Goal: Task Accomplishment & Management: Manage account settings

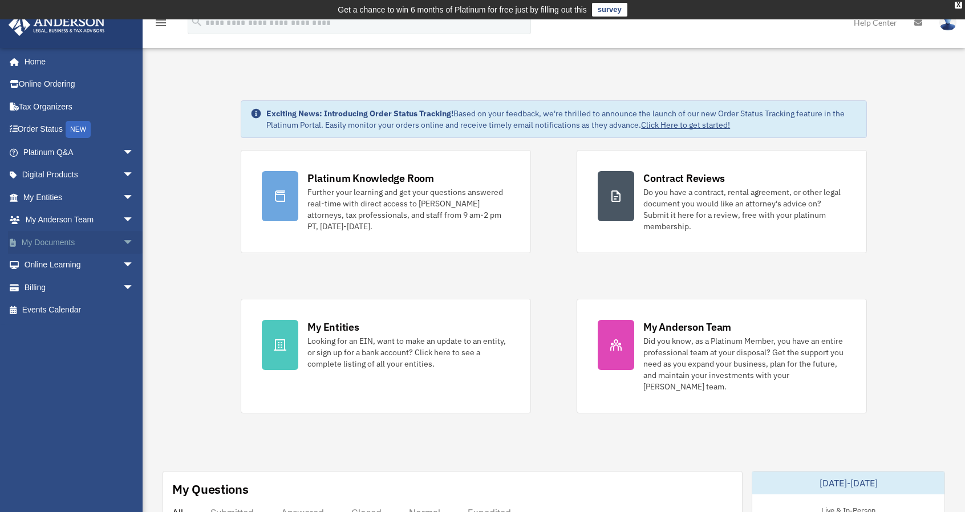
click at [61, 239] on link "My Documents arrow_drop_down" at bounding box center [79, 242] width 143 height 23
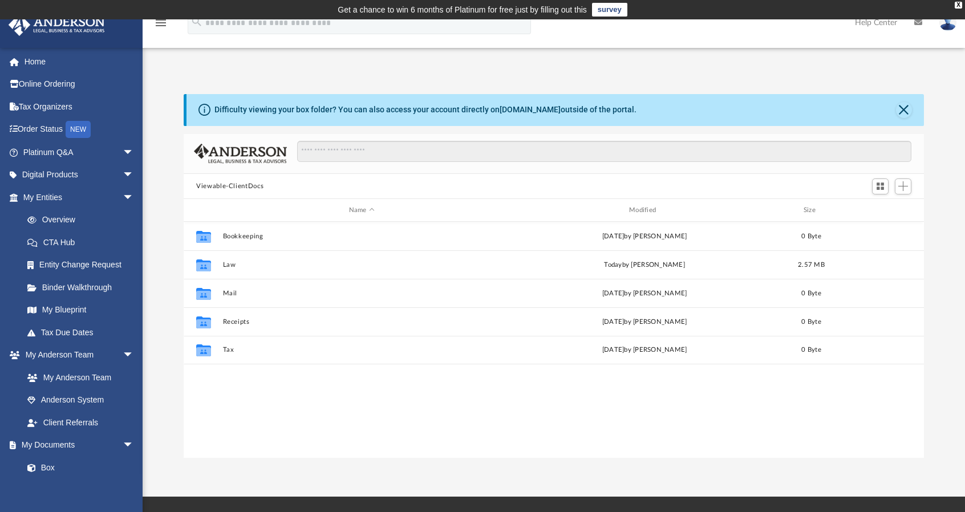
scroll to position [250, 731]
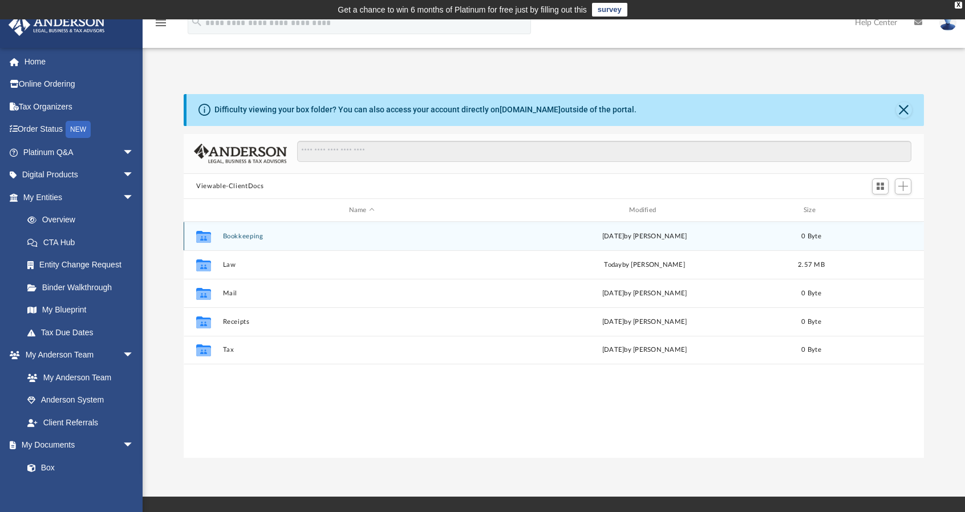
click at [229, 236] on button "Bookkeeping" at bounding box center [362, 236] width 278 height 7
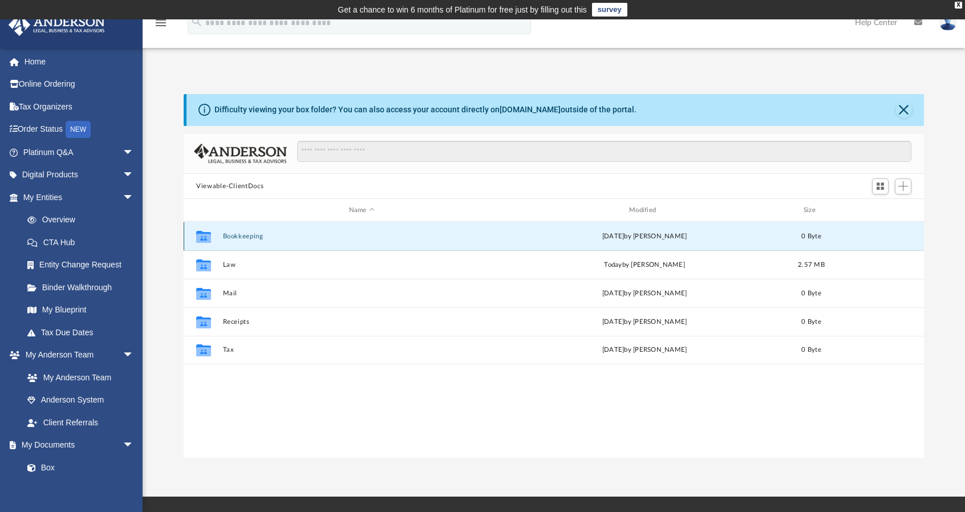
click at [229, 236] on button "Bookkeeping" at bounding box center [362, 236] width 278 height 7
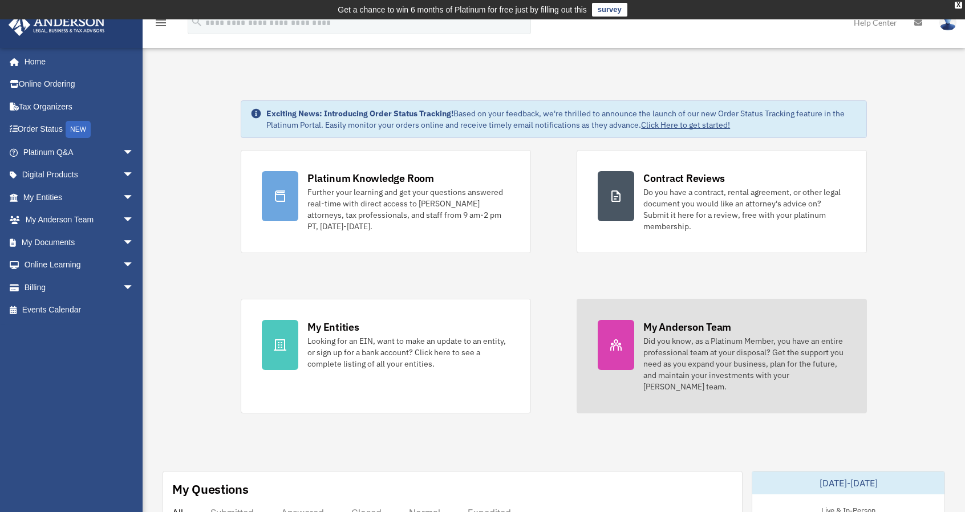
click at [701, 333] on div "My Anderson Team" at bounding box center [688, 327] width 88 height 14
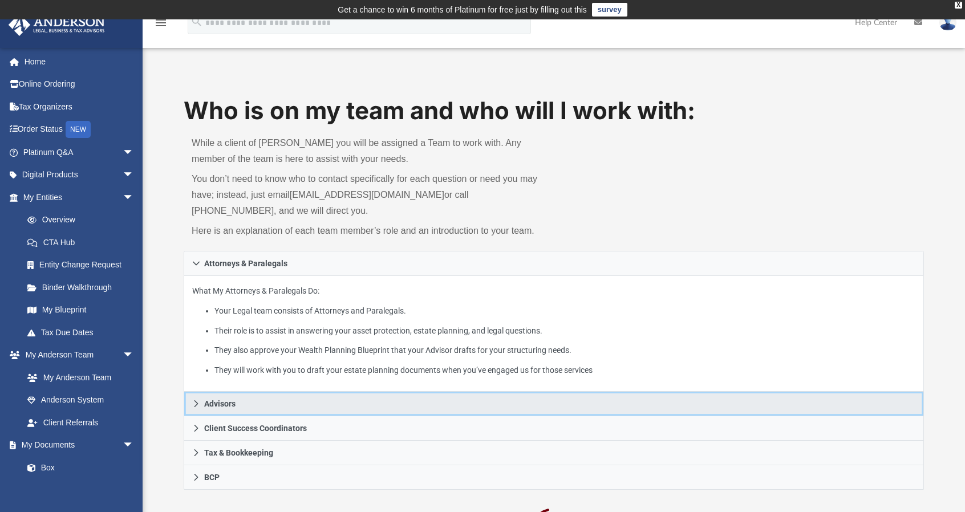
click at [193, 406] on icon at bounding box center [196, 404] width 8 height 8
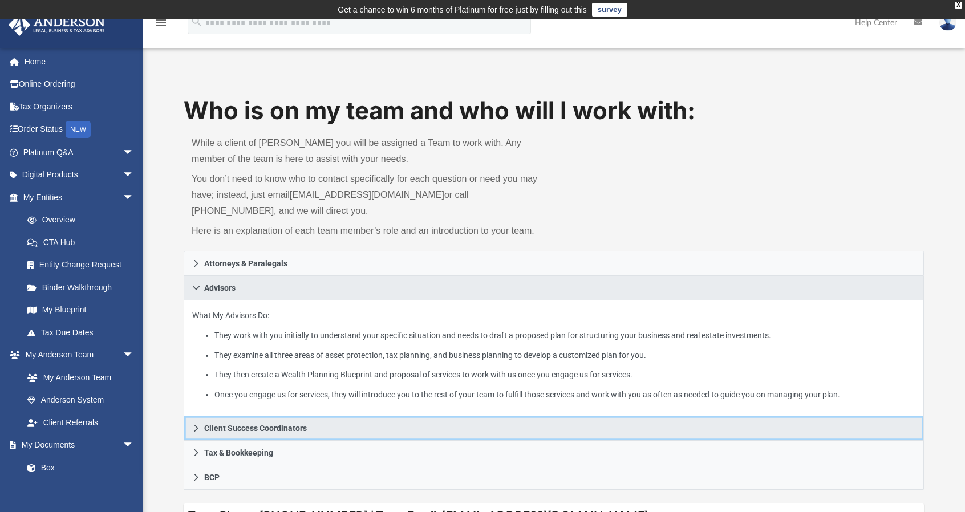
click at [199, 425] on icon at bounding box center [196, 428] width 8 height 8
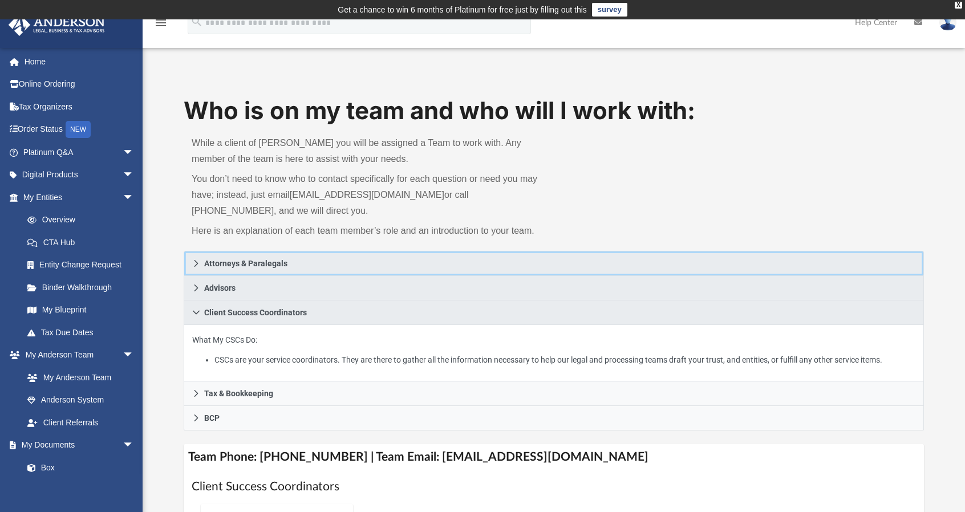
click at [193, 263] on icon at bounding box center [196, 264] width 8 height 8
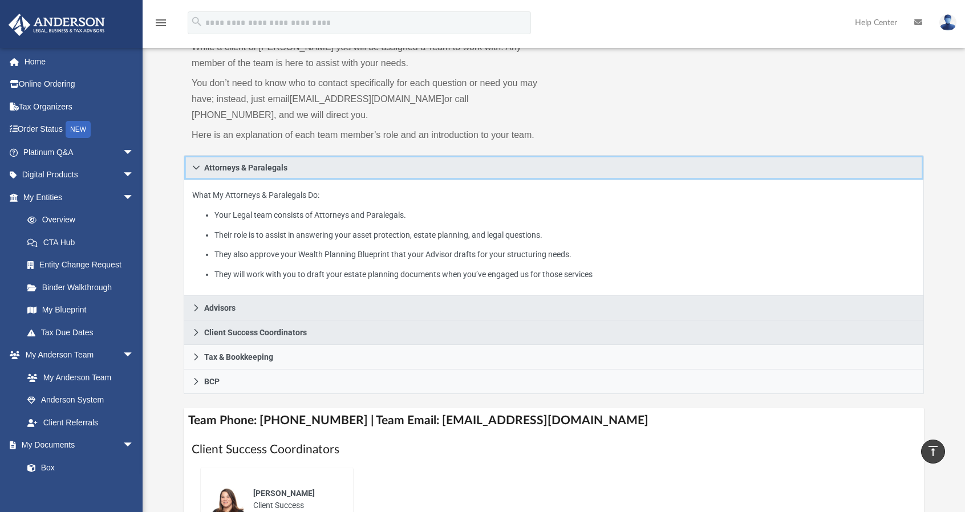
scroll to position [90, 0]
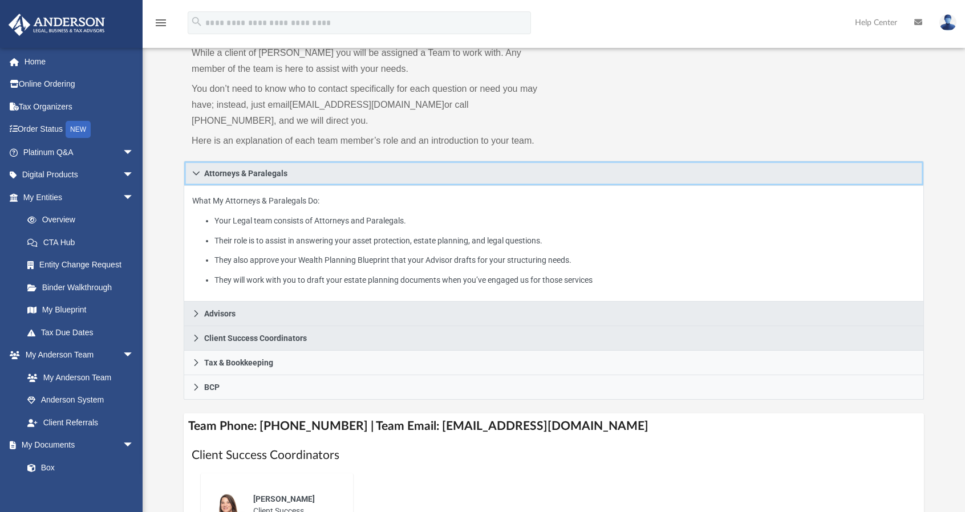
click at [193, 175] on icon at bounding box center [196, 173] width 8 height 8
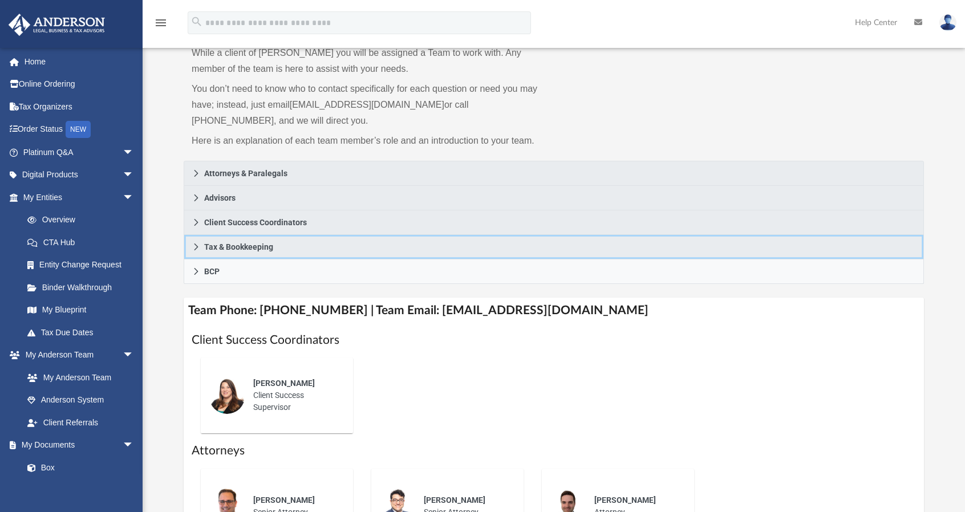
click at [196, 245] on icon at bounding box center [197, 247] width 4 height 7
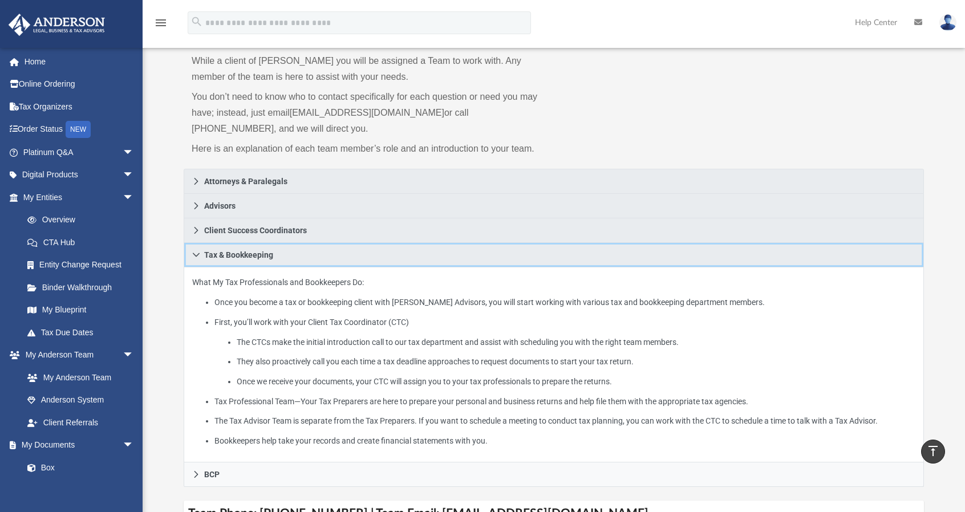
scroll to position [81, 0]
click at [192, 257] on icon at bounding box center [196, 256] width 8 height 8
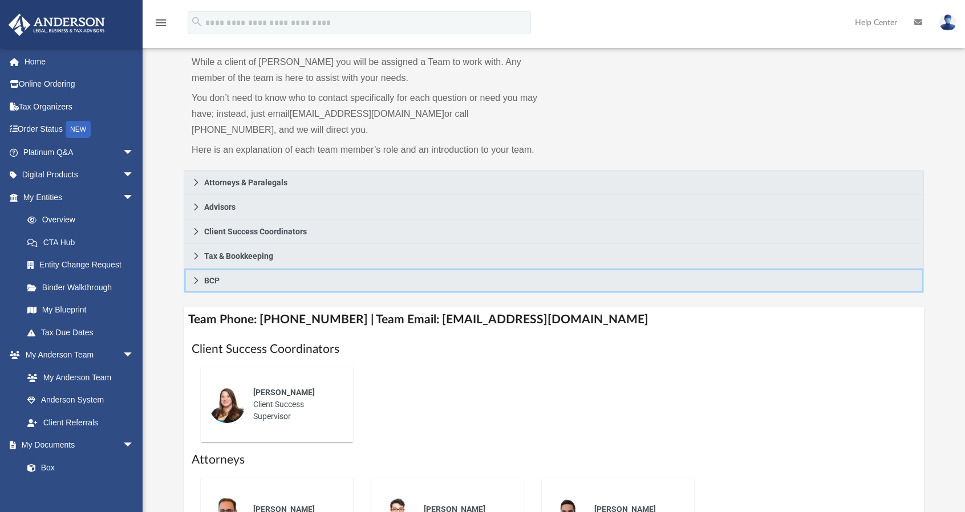
click at [192, 279] on icon at bounding box center [196, 281] width 8 height 8
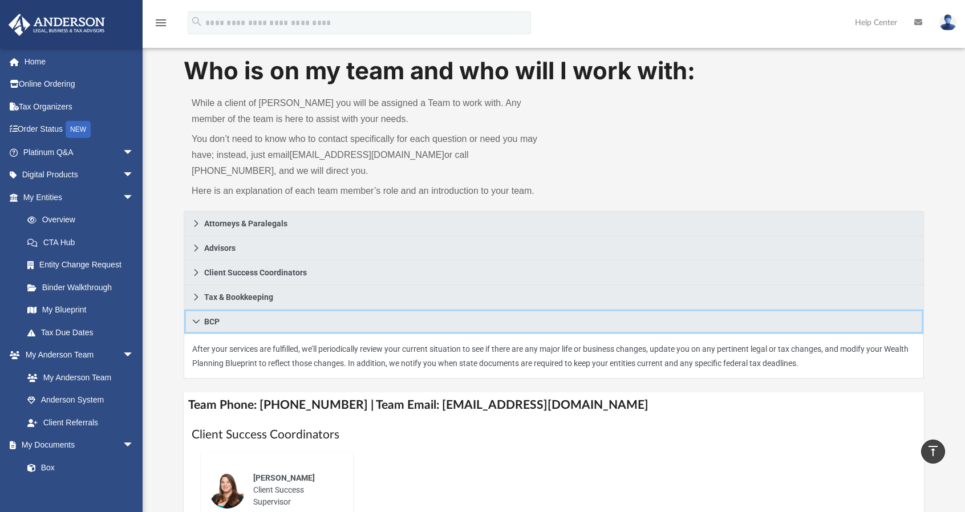
scroll to position [0, 0]
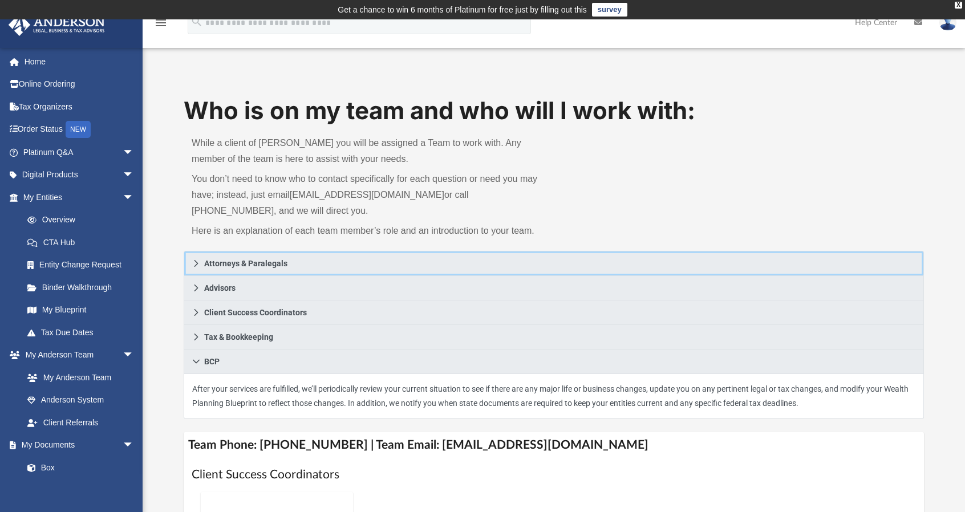
click at [200, 261] on icon at bounding box center [196, 264] width 8 height 8
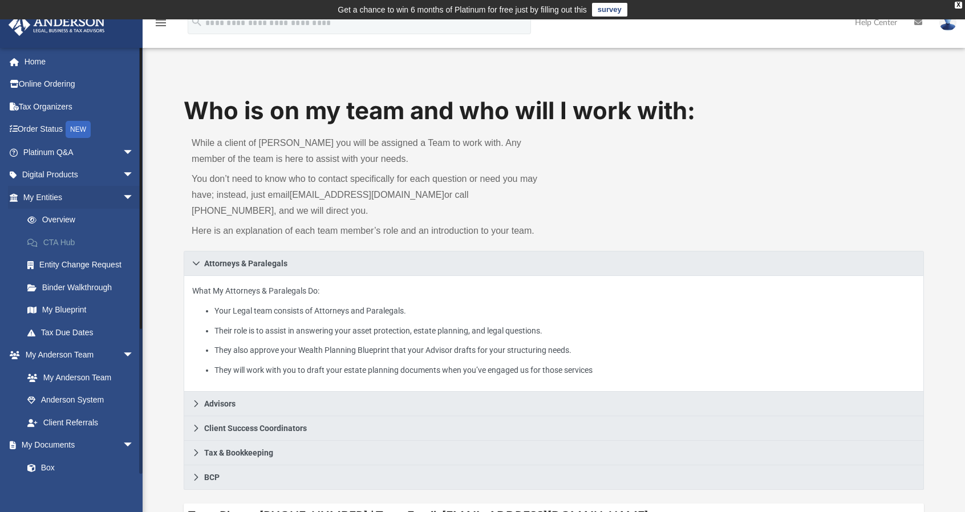
click at [55, 241] on link "CTA Hub" at bounding box center [83, 242] width 135 height 23
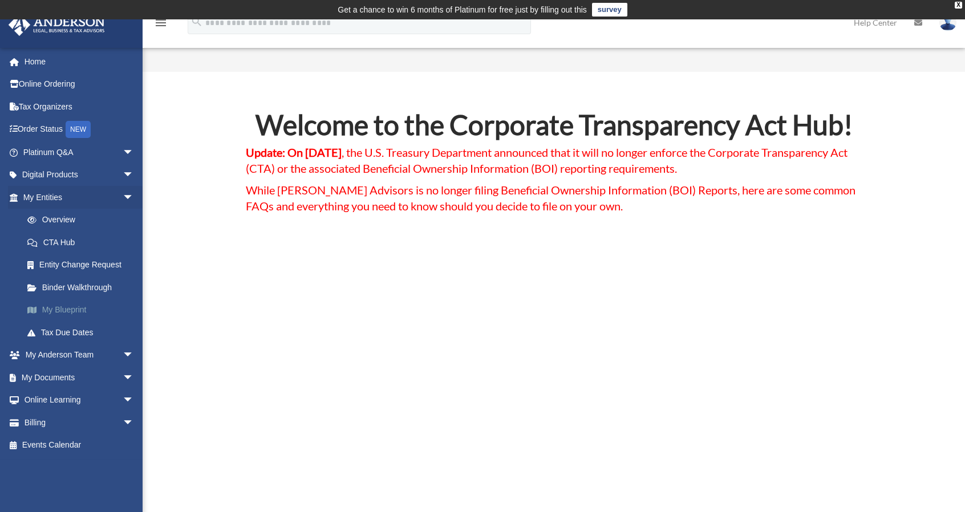
click at [70, 313] on link "My Blueprint" at bounding box center [83, 310] width 135 height 23
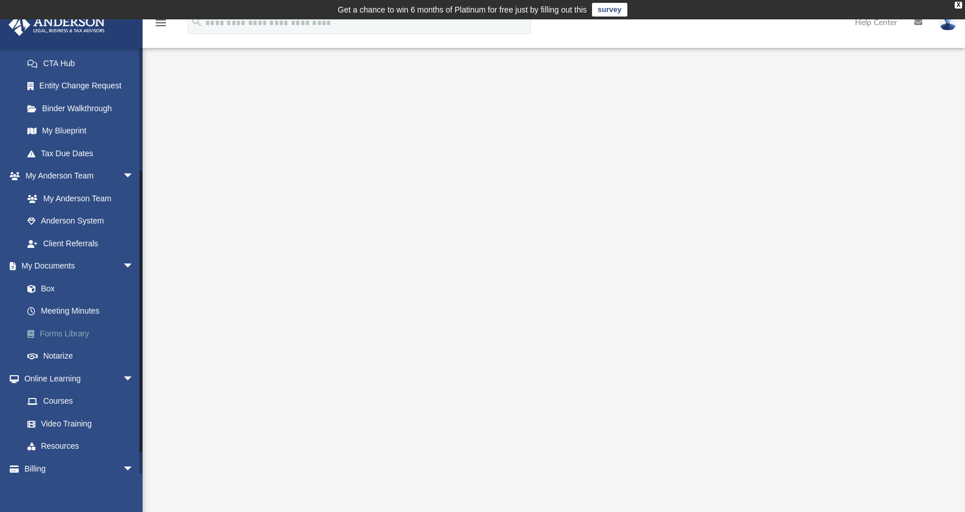
scroll to position [210, 0]
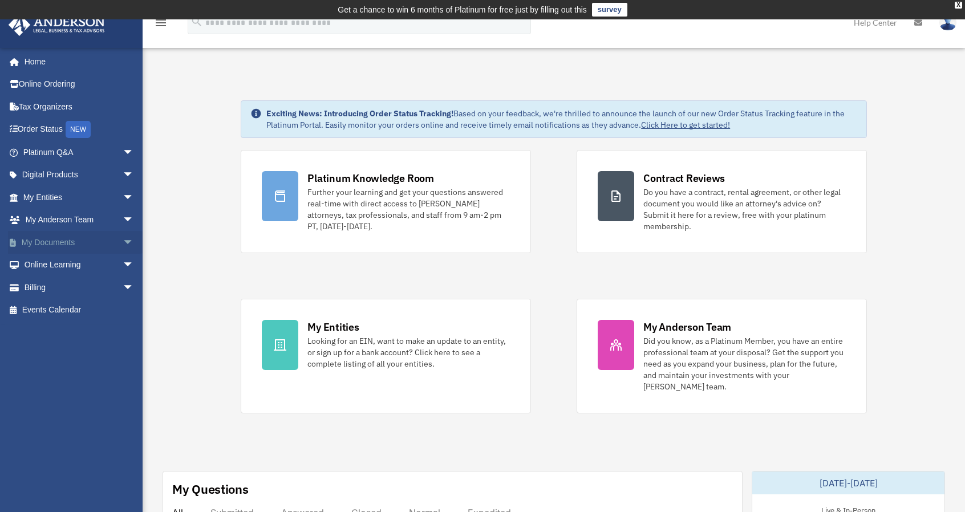
click at [55, 244] on link "My Documents arrow_drop_down" at bounding box center [79, 242] width 143 height 23
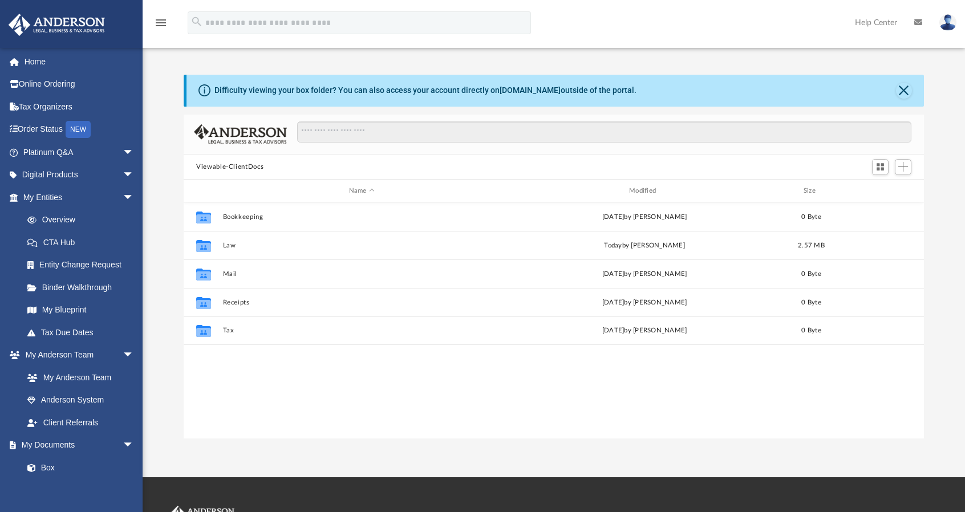
scroll to position [250, 731]
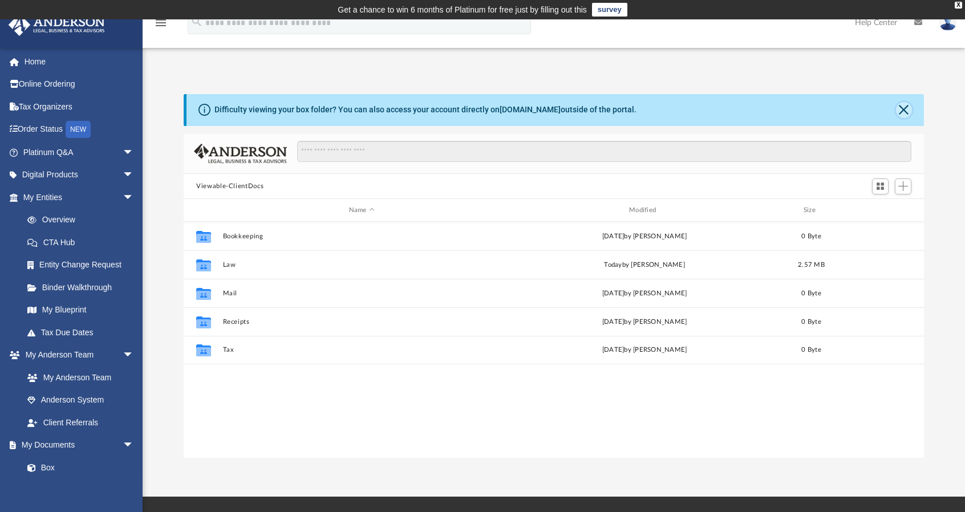
click at [905, 111] on button "Close" at bounding box center [904, 110] width 16 height 16
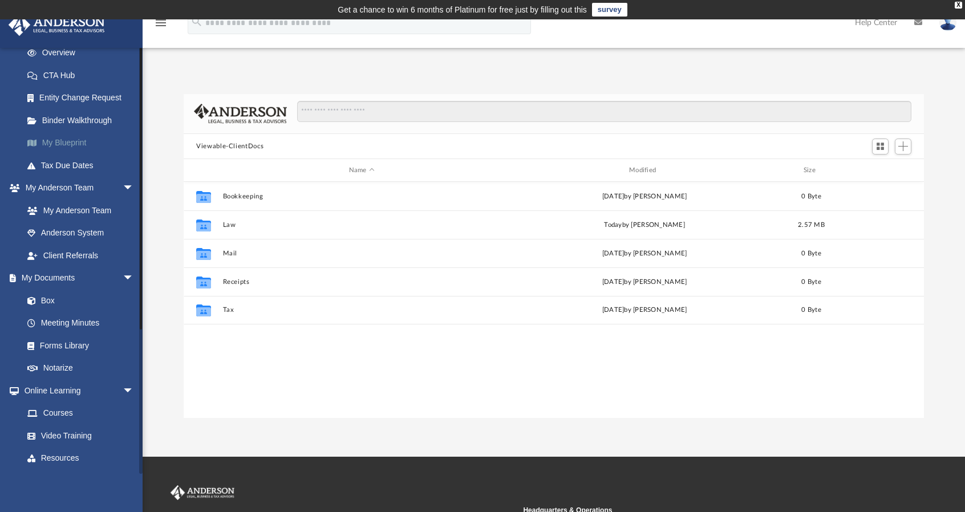
scroll to position [210, 0]
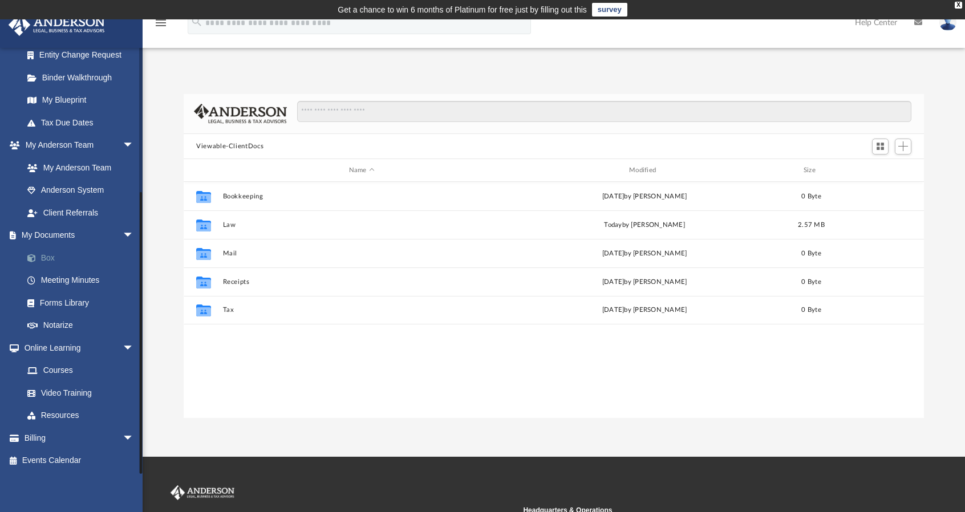
click at [38, 248] on link "Box" at bounding box center [83, 257] width 135 height 23
click at [40, 257] on span at bounding box center [37, 258] width 7 height 8
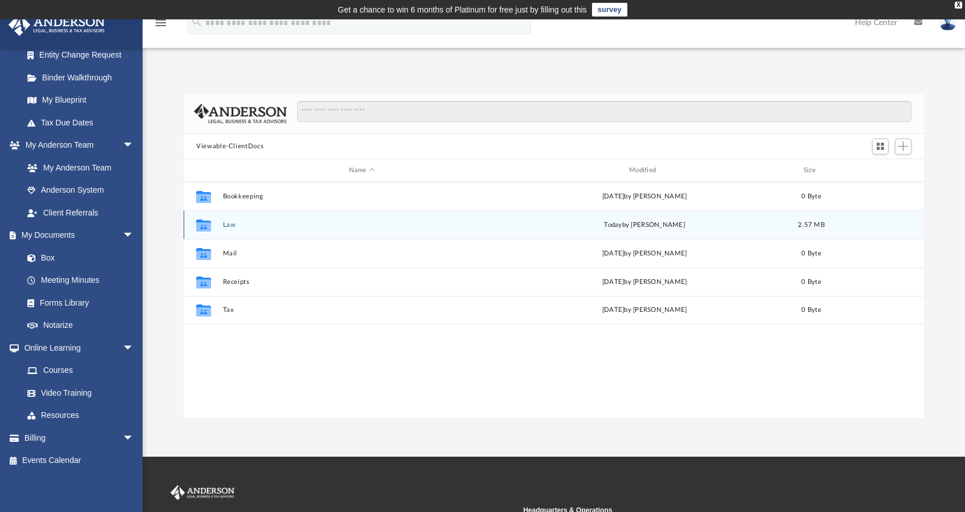
click at [229, 224] on button "Law" at bounding box center [362, 224] width 278 height 7
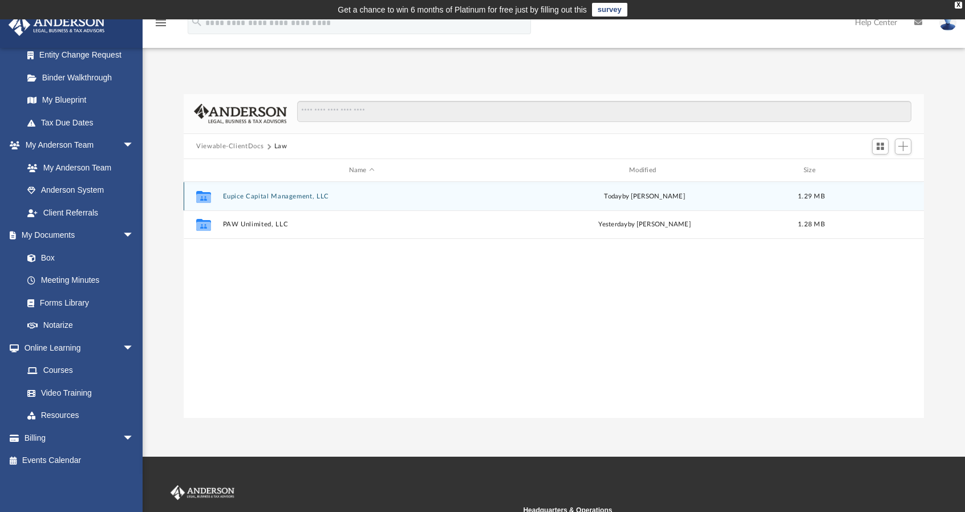
click at [276, 189] on div "Collaborated Folder Eupice Capital Management, LLC today by Manny Montealto 1.2…" at bounding box center [554, 196] width 741 height 29
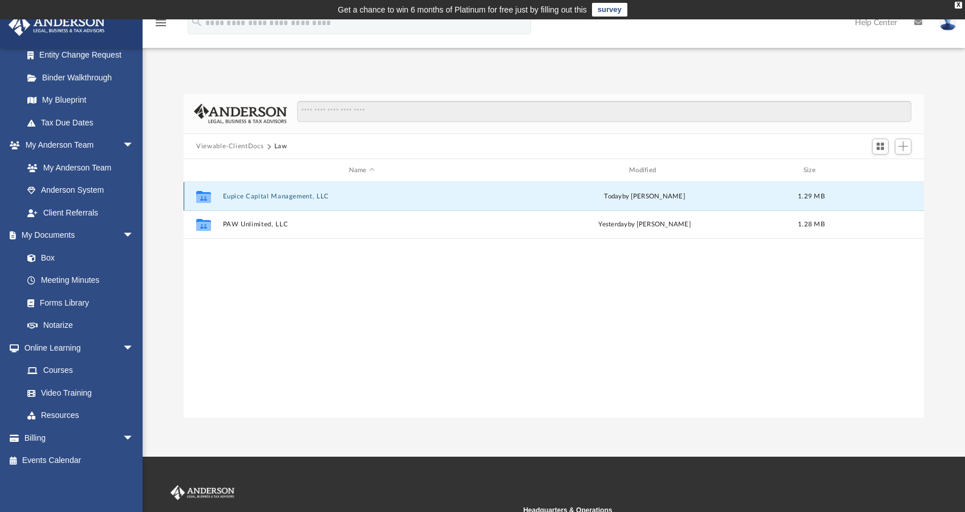
click at [273, 198] on button "Eupice Capital Management, LLC" at bounding box center [362, 196] width 278 height 7
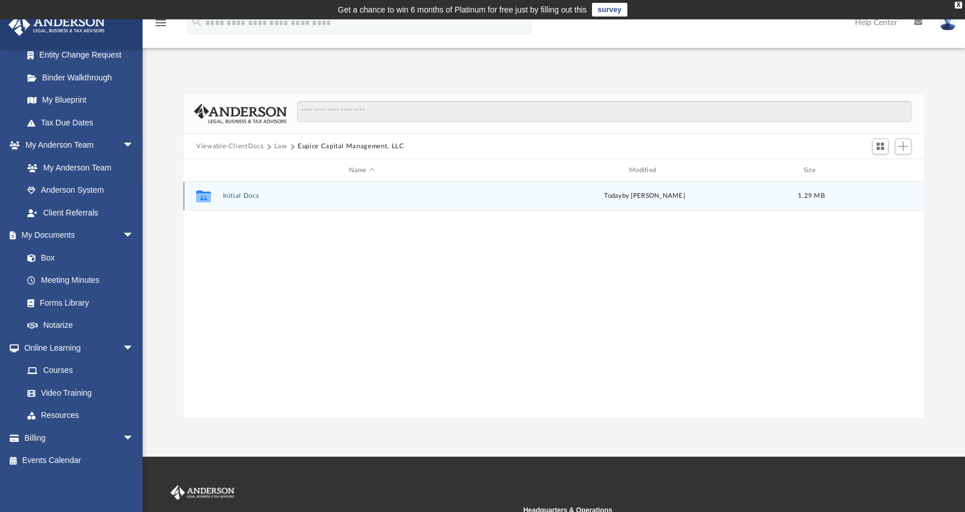
click at [245, 201] on div "Collaborated Folder Initial Docs today by Manny Montealto 1.29 MB" at bounding box center [554, 196] width 741 height 29
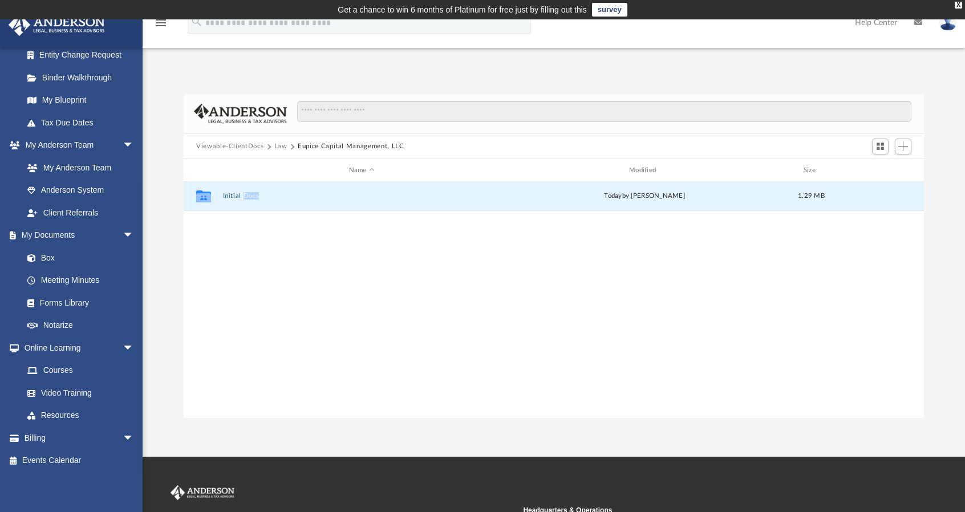
click at [276, 147] on button "Law" at bounding box center [280, 146] width 13 height 10
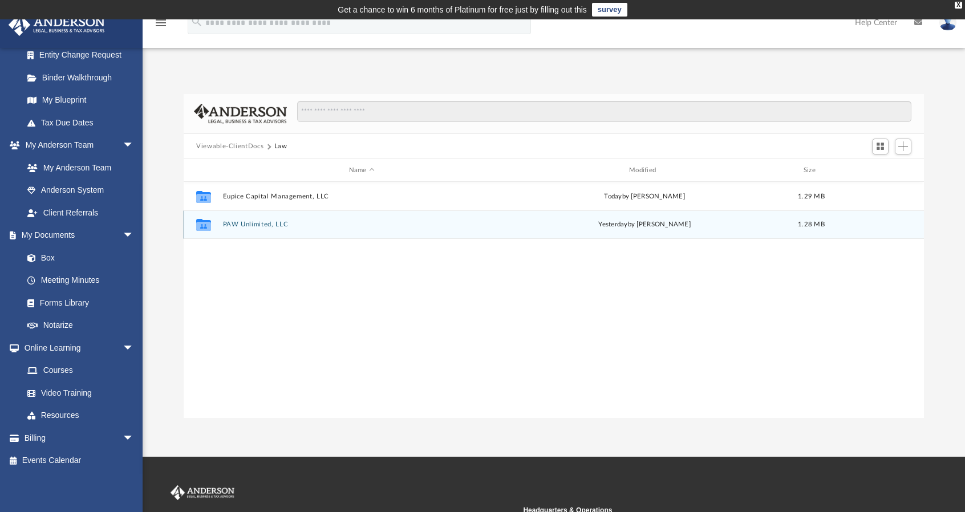
click at [251, 221] on button "PAW Unlimited, LLC" at bounding box center [362, 224] width 278 height 7
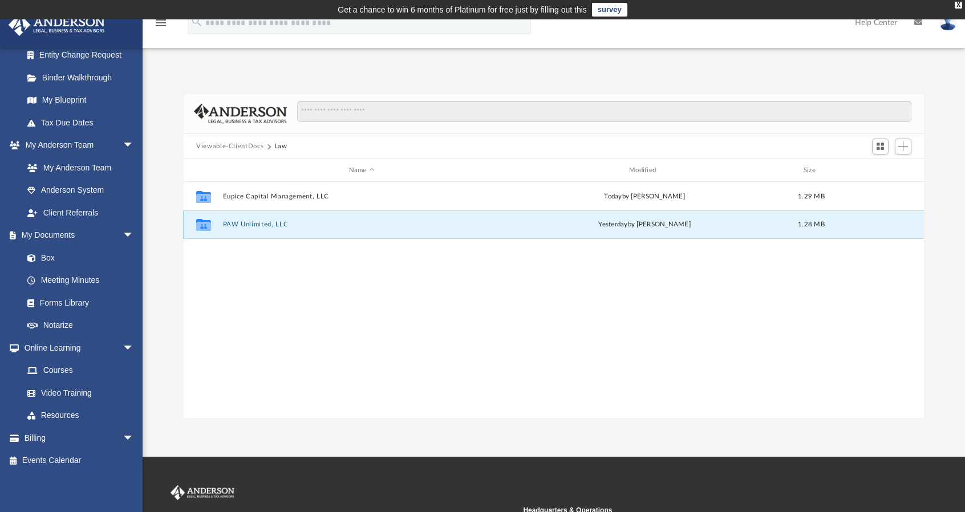
click at [251, 221] on button "PAW Unlimited, LLC" at bounding box center [362, 224] width 278 height 7
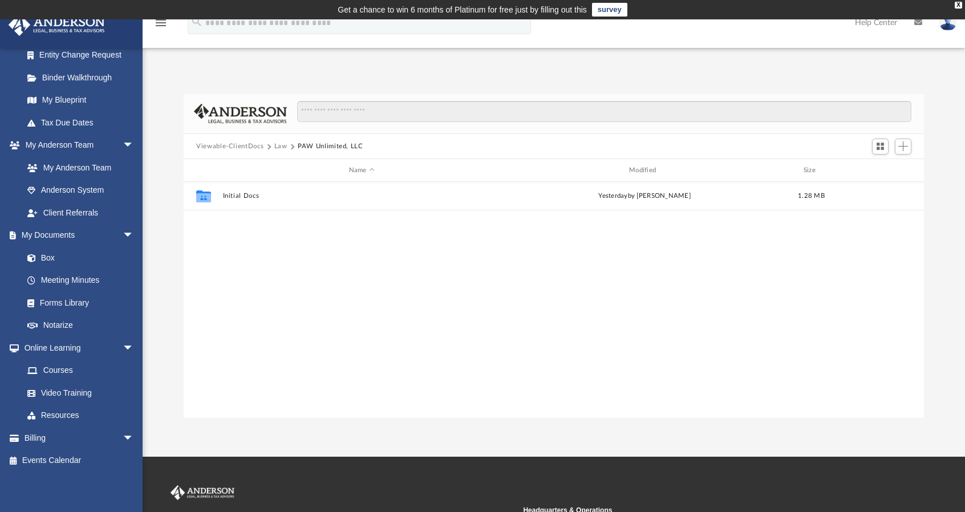
click at [284, 145] on button "Law" at bounding box center [280, 146] width 13 height 10
click at [245, 151] on button "Viewable-ClientDocs" at bounding box center [229, 146] width 67 height 10
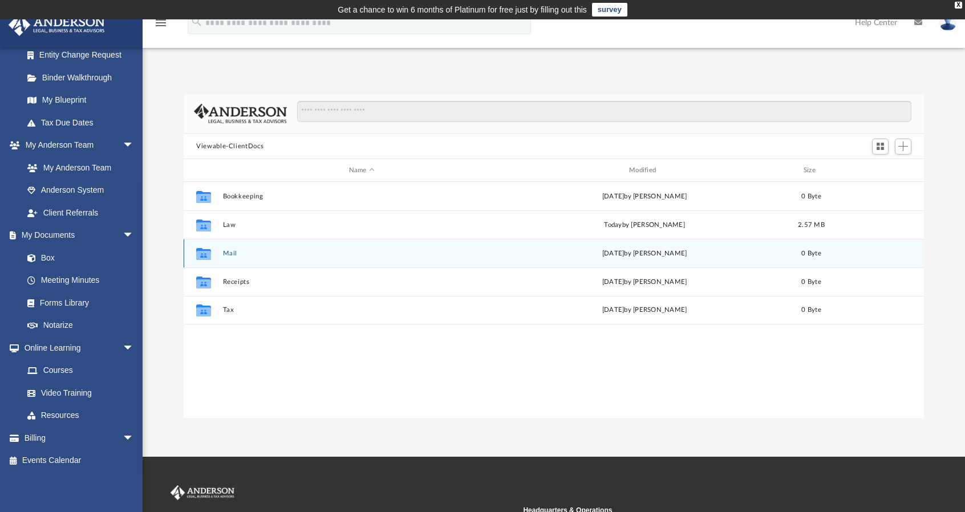
click at [233, 257] on div "Collaborated Folder Mail Fri Sep 12 2025 by Charles Rogler 0 Byte" at bounding box center [554, 253] width 741 height 29
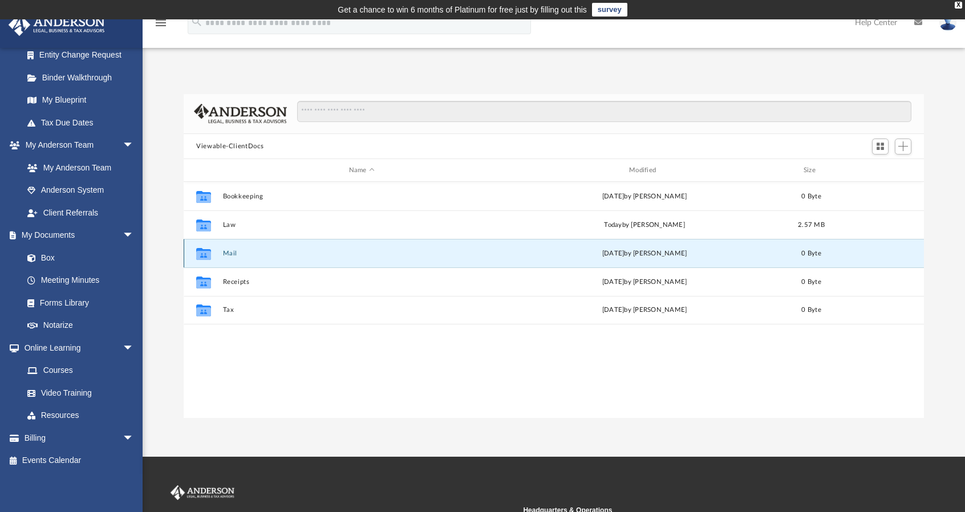
click at [233, 257] on div "Collaborated Folder Mail Fri Sep 12 2025 by Charles Rogler 0 Byte" at bounding box center [554, 253] width 741 height 29
click at [228, 253] on button "Mail" at bounding box center [362, 253] width 278 height 7
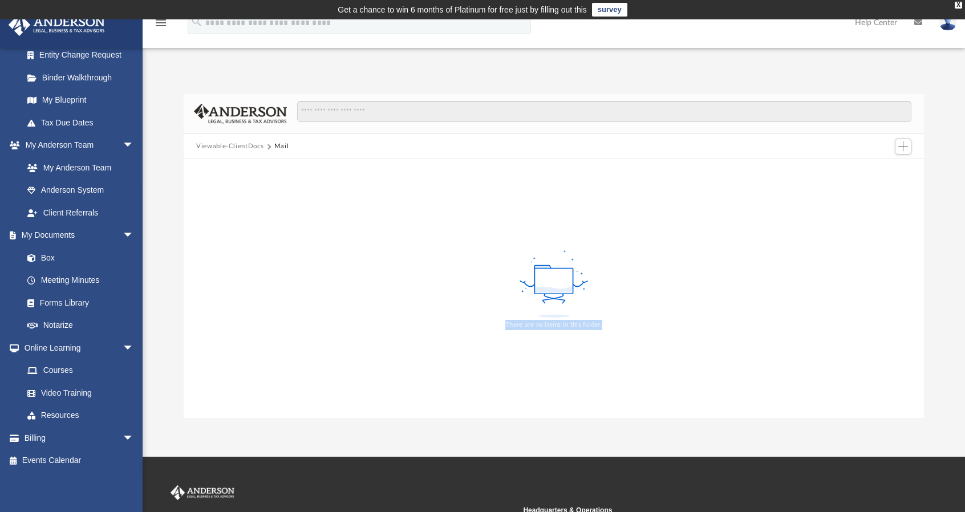
click at [228, 253] on div "There are no items in this folder." at bounding box center [554, 288] width 741 height 259
click at [228, 145] on button "Viewable-ClientDocs" at bounding box center [229, 146] width 67 height 10
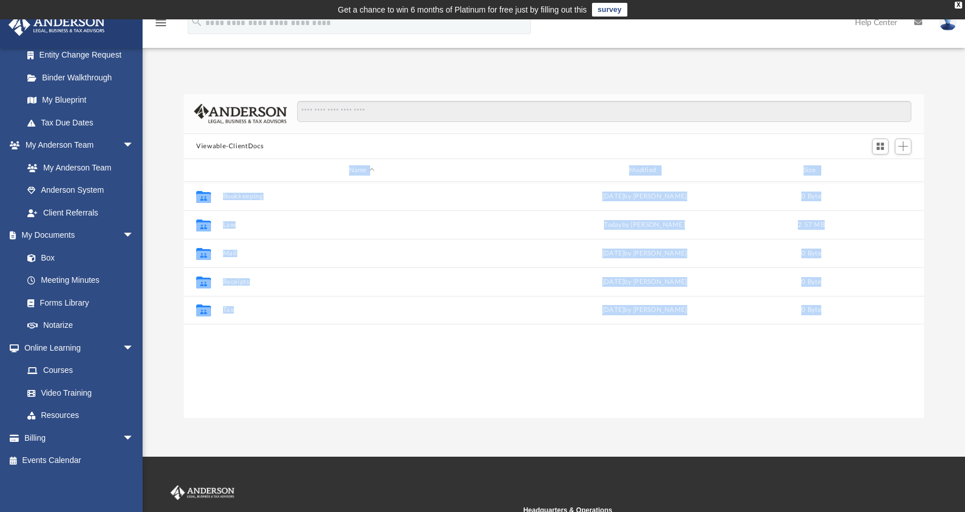
scroll to position [250, 731]
click at [308, 369] on div "Collaborated Folder Bookkeeping Fri Sep 12 2025 by Charles Rogler 0 Byte Collab…" at bounding box center [554, 300] width 741 height 237
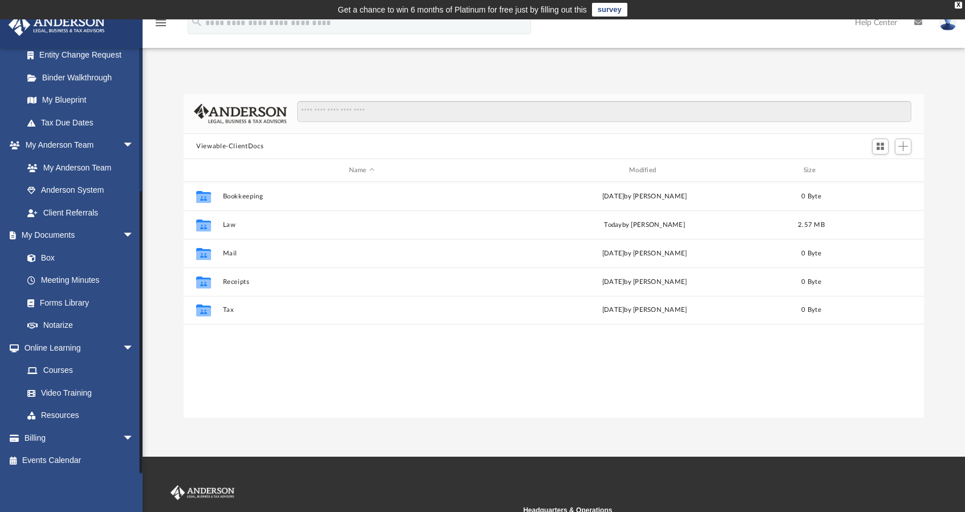
scroll to position [0, 0]
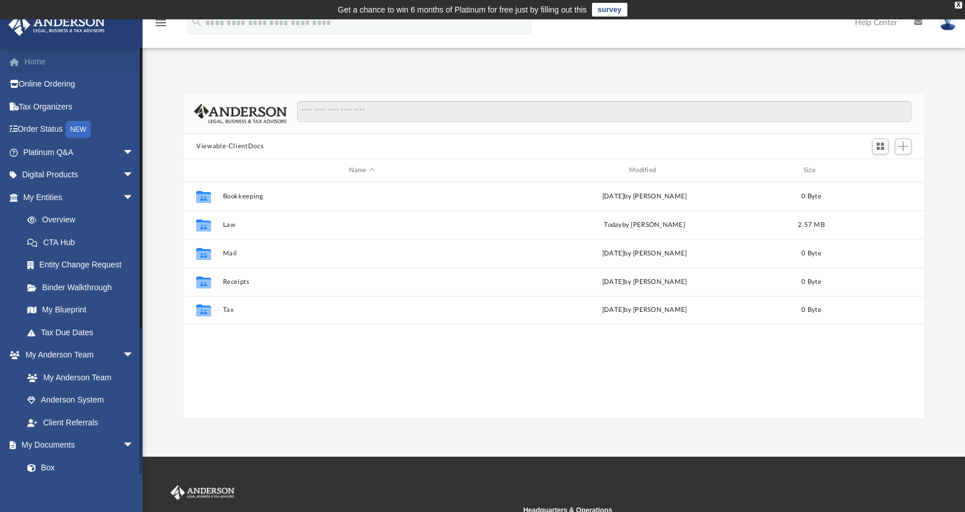
click at [41, 62] on link "Home" at bounding box center [79, 61] width 143 height 23
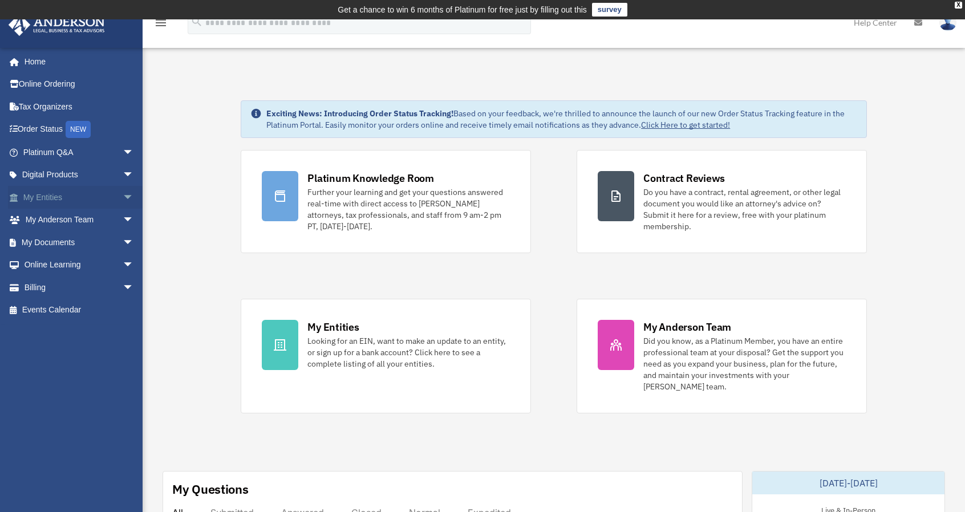
click at [123, 196] on span "arrow_drop_down" at bounding box center [134, 197] width 23 height 23
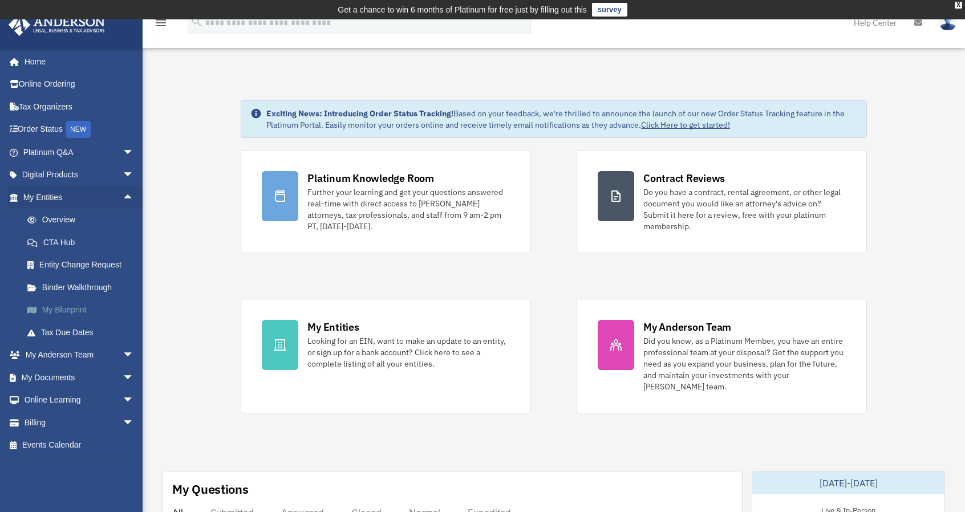
click at [74, 312] on link "My Blueprint" at bounding box center [83, 310] width 135 height 23
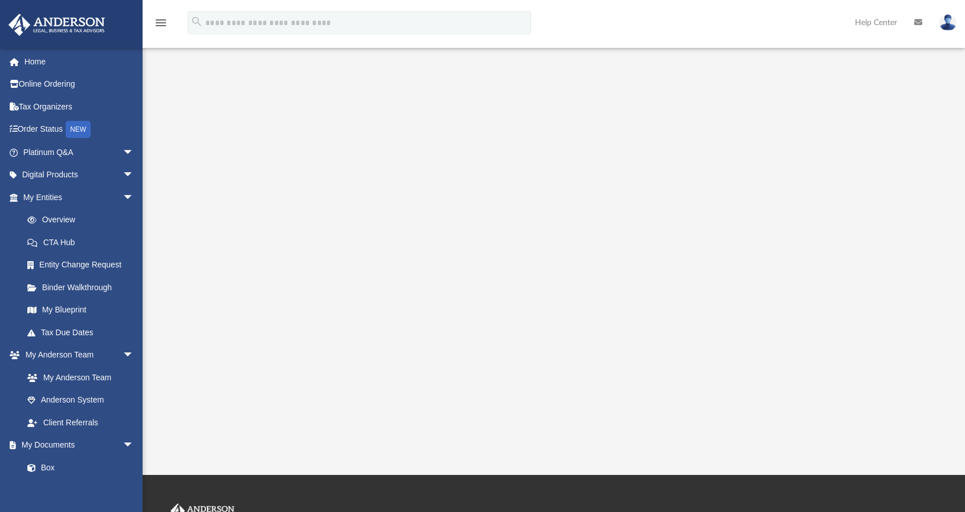
scroll to position [114, 0]
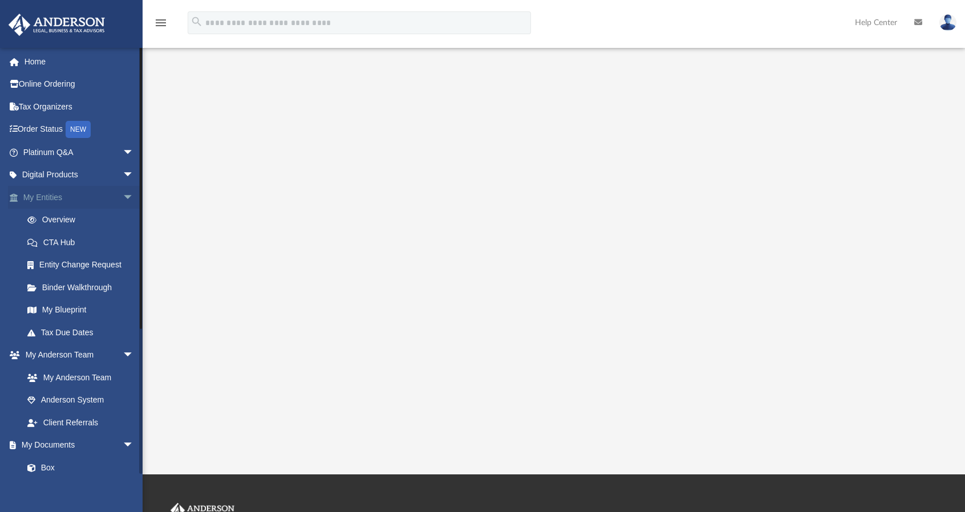
click at [48, 200] on link "My Entities arrow_drop_down" at bounding box center [79, 197] width 143 height 23
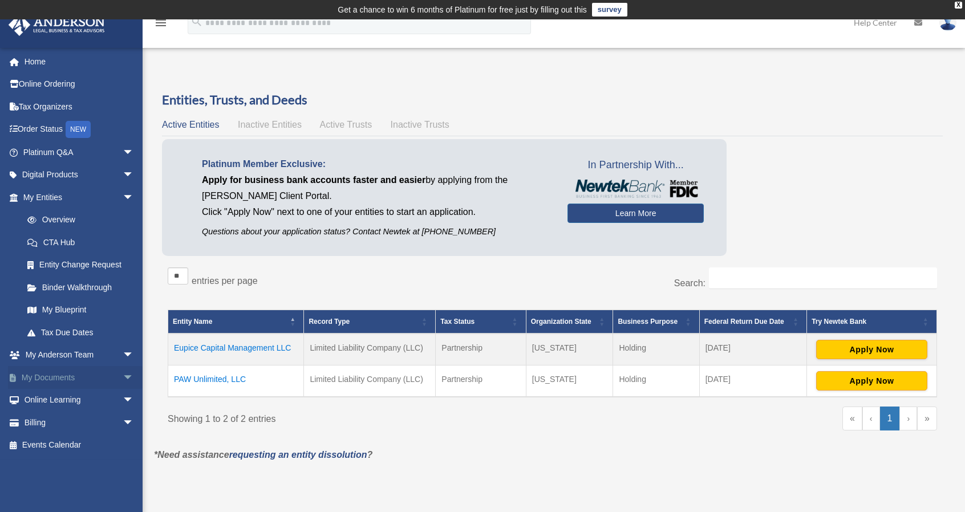
click at [60, 376] on link "My Documents arrow_drop_down" at bounding box center [79, 377] width 143 height 23
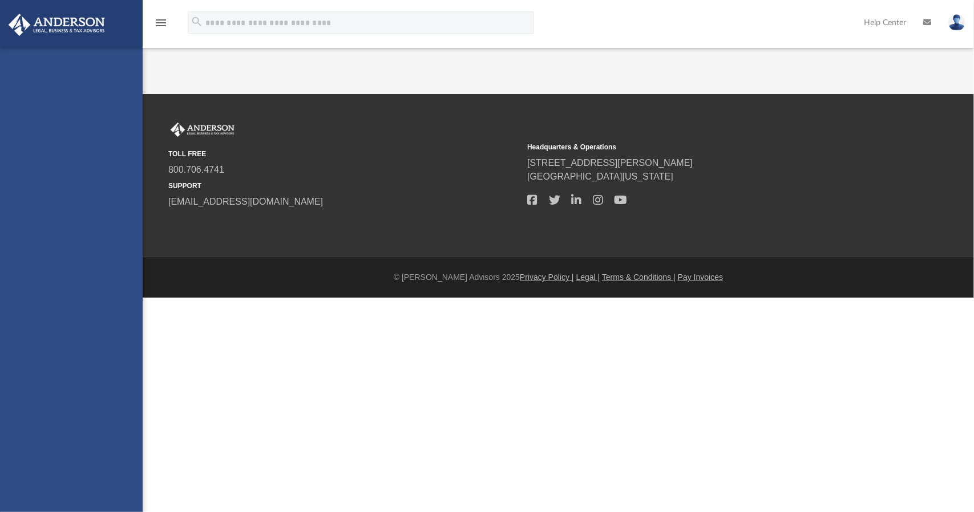
click at [60, 376] on div "[EMAIL_ADDRESS][DOMAIN_NAME] Sign Out [EMAIL_ADDRESS][DOMAIN_NAME] Home Online …" at bounding box center [71, 304] width 143 height 512
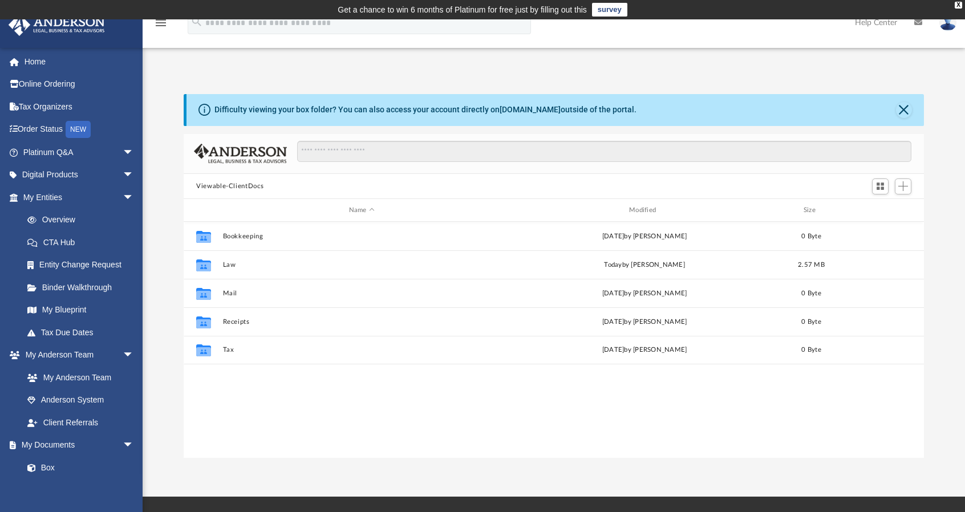
scroll to position [250, 731]
click at [901, 184] on span "Add" at bounding box center [904, 186] width 10 height 10
click at [879, 208] on li "Upload" at bounding box center [887, 209] width 37 height 12
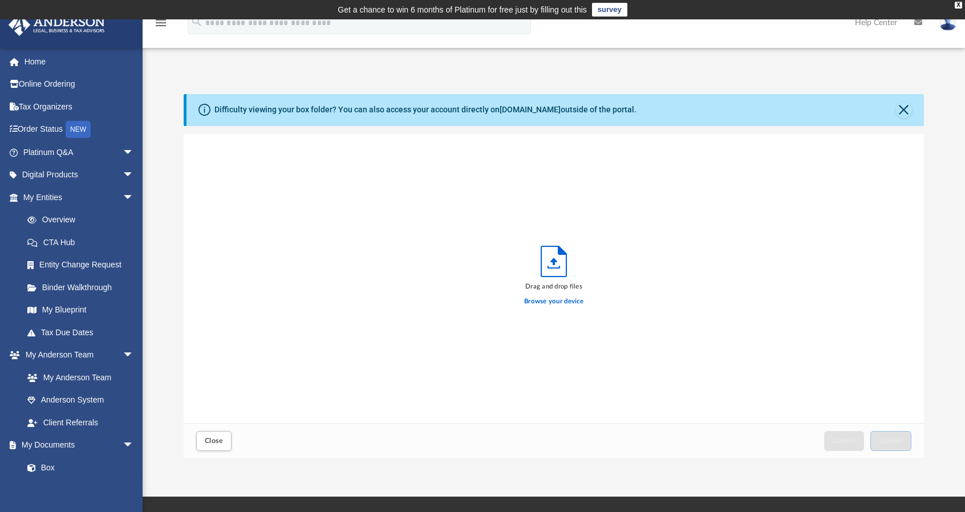
scroll to position [281, 731]
click at [907, 114] on button "Close" at bounding box center [904, 110] width 16 height 16
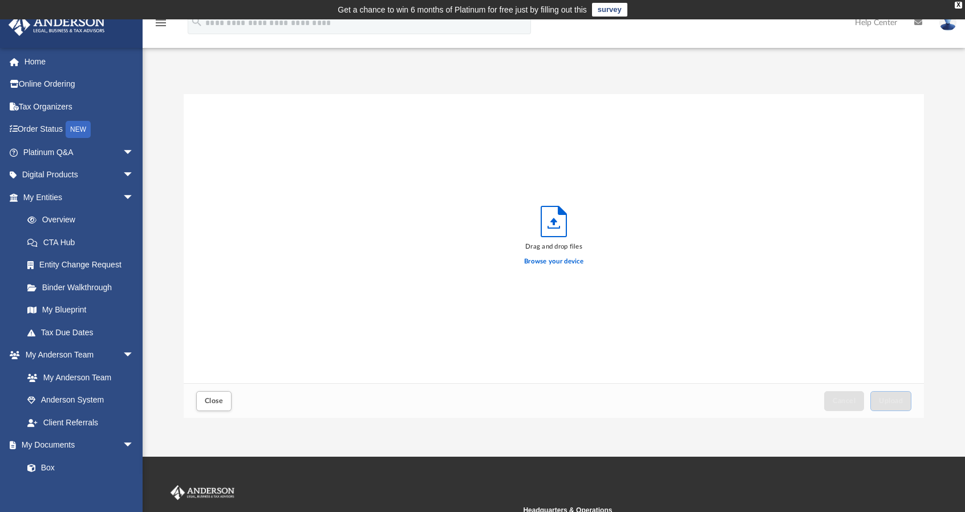
click at [699, 130] on div "Drag and drop files Browse your device" at bounding box center [554, 239] width 741 height 290
click at [540, 264] on label "Browse your device" at bounding box center [553, 262] width 59 height 10
click at [0, 0] on input "Browse your device" at bounding box center [0, 0] width 0 height 0
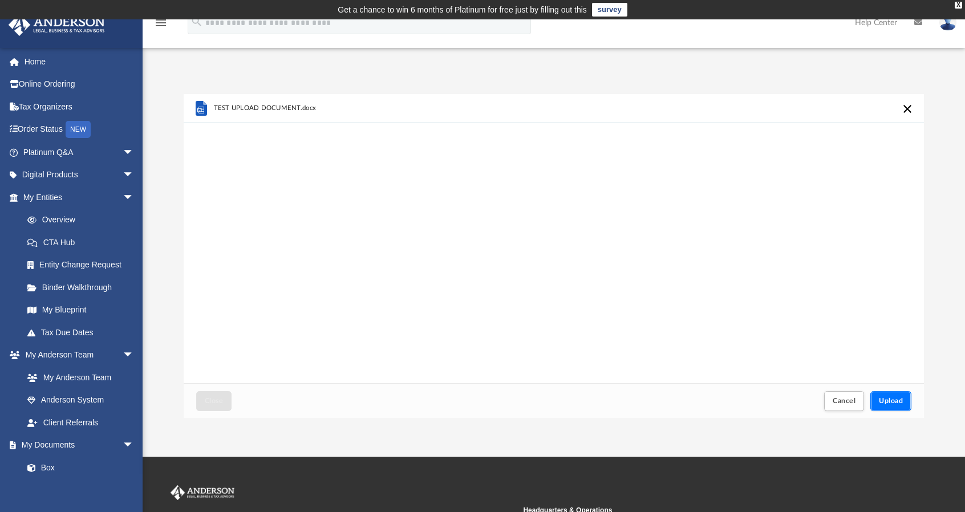
click at [892, 404] on span "Upload" at bounding box center [891, 401] width 24 height 7
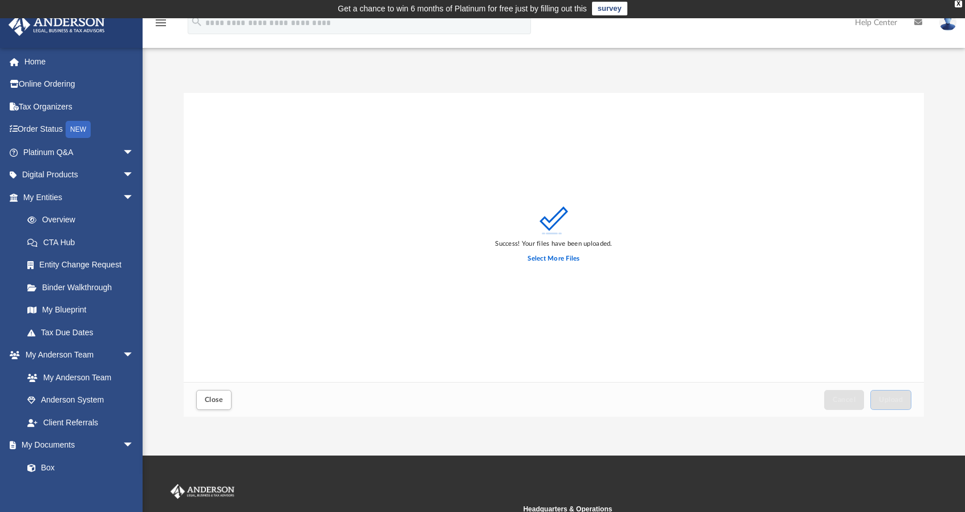
scroll to position [0, 0]
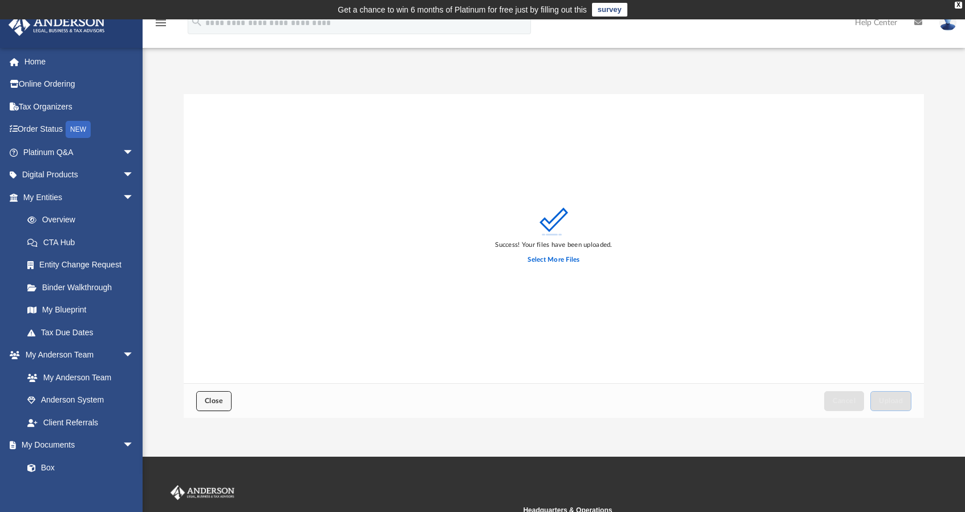
click at [218, 399] on span "Close" at bounding box center [214, 401] width 18 height 7
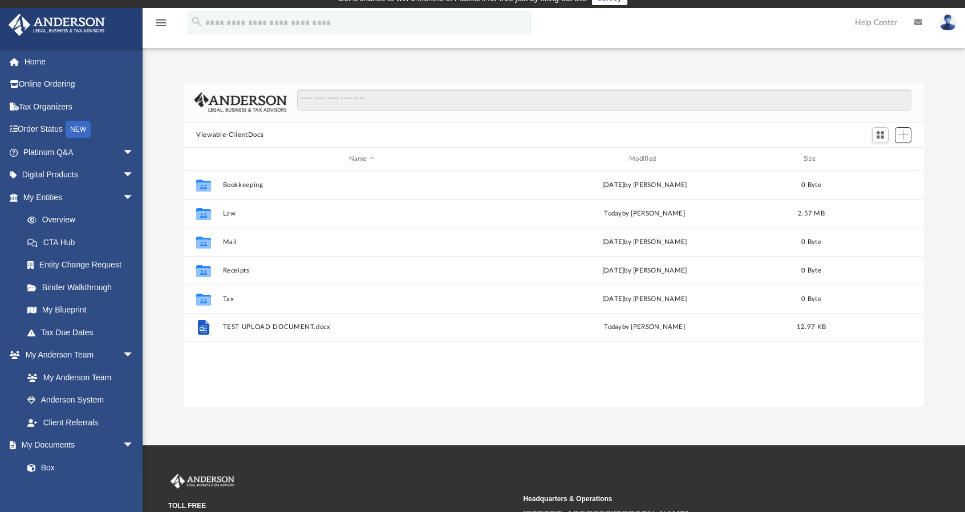
scroll to position [7, 0]
